Goal: Task Accomplishment & Management: Manage account settings

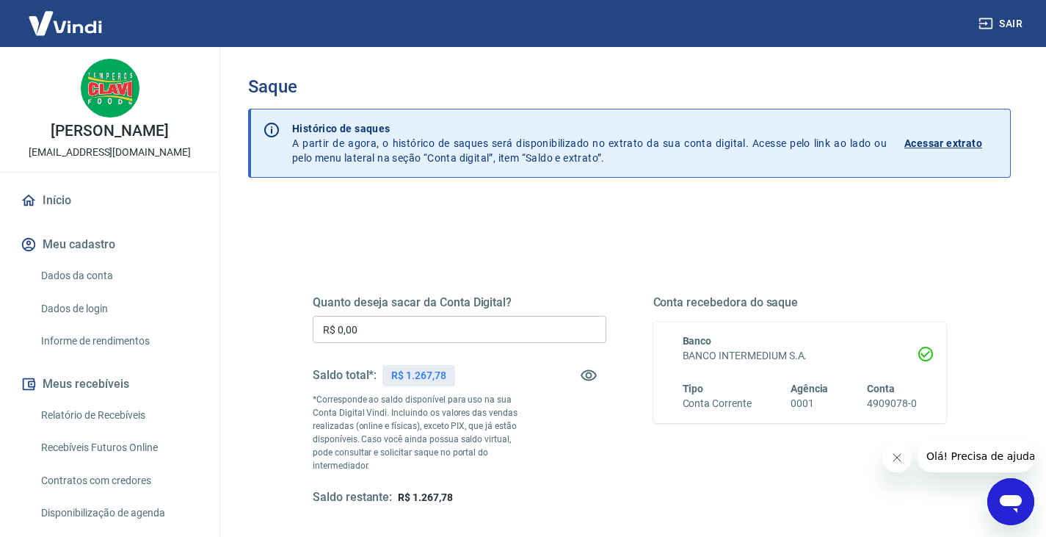
click at [419, 335] on input "R$ 0,00" at bounding box center [460, 329] width 294 height 27
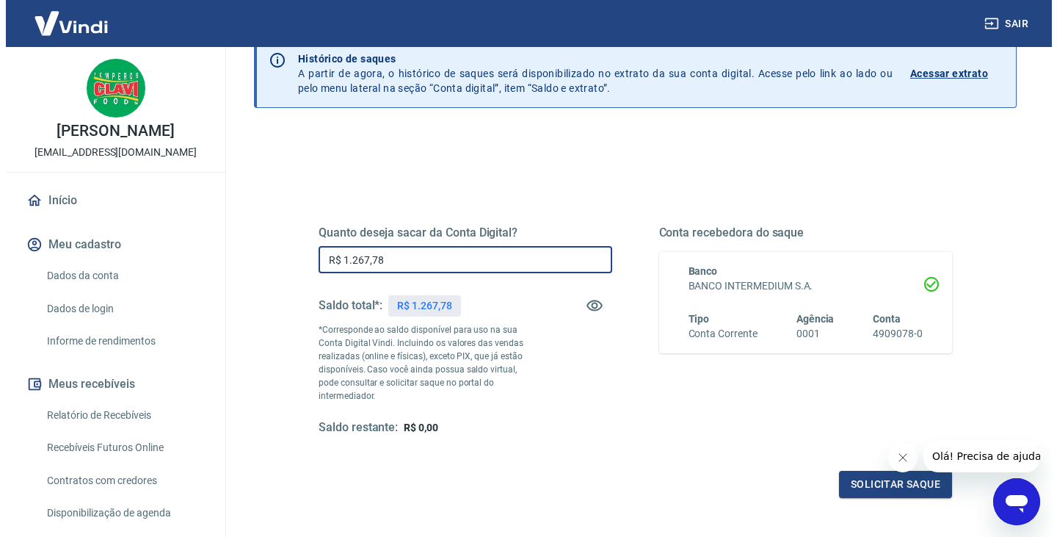
scroll to position [73, 0]
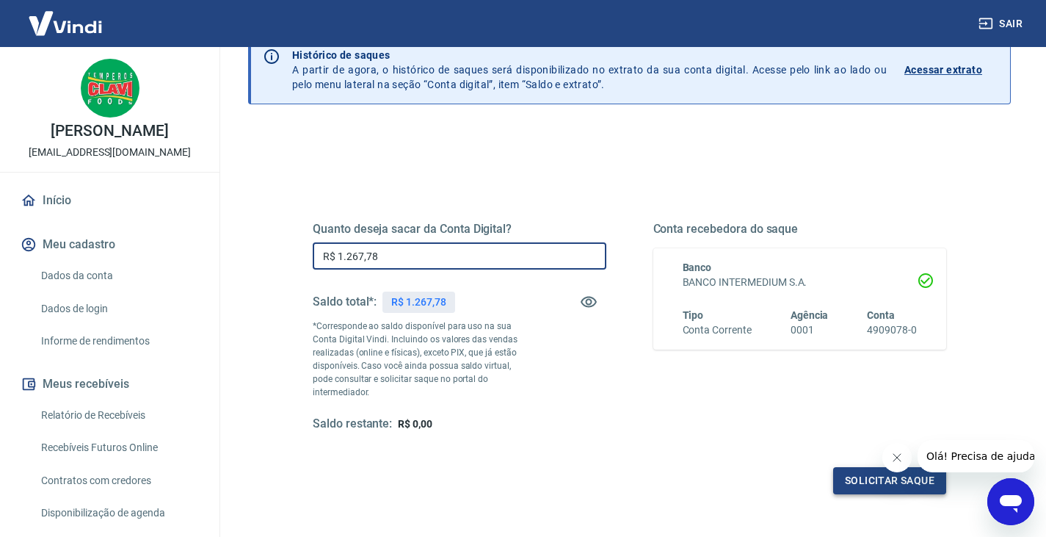
type input "R$ 1.267,78"
click at [848, 467] on button "Solicitar saque" at bounding box center [889, 480] width 113 height 27
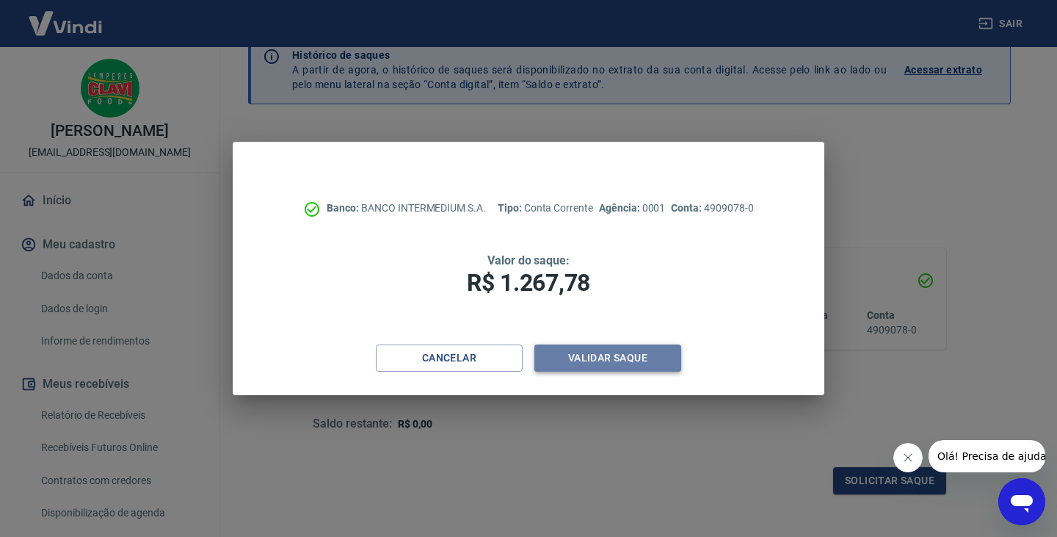
click at [614, 347] on button "Validar saque" at bounding box center [608, 357] width 147 height 27
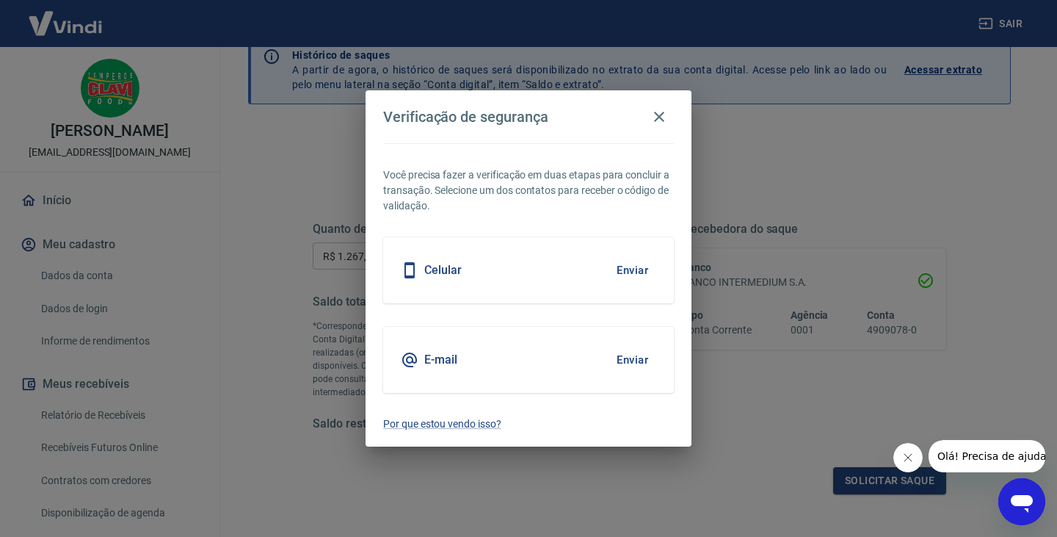
click at [630, 354] on button "Enviar" at bounding box center [633, 359] width 48 height 31
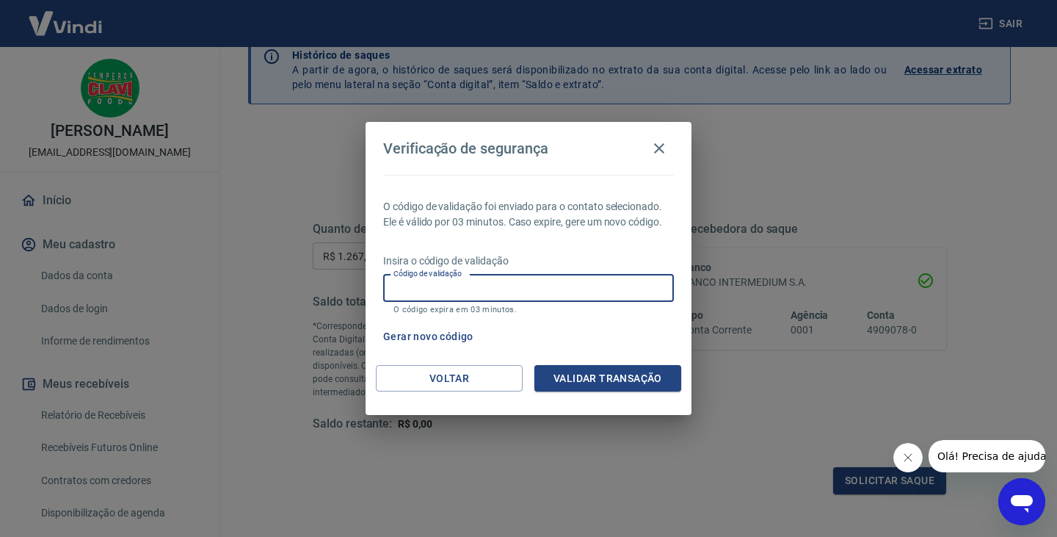
click at [564, 294] on input "Código de validação" at bounding box center [528, 288] width 291 height 27
paste input "770657"
type input "770657"
click at [615, 372] on button "Validar transação" at bounding box center [608, 378] width 147 height 27
